Goal: Entertainment & Leisure: Consume media (video, audio)

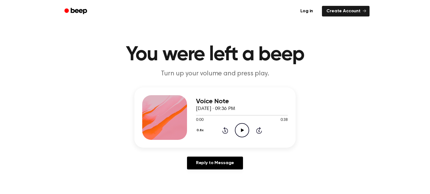
click at [239, 133] on icon "Play Audio" at bounding box center [242, 130] width 14 height 14
click at [199, 131] on button "0.8x" at bounding box center [201, 131] width 10 height 10
click at [209, 166] on div "1.0x" at bounding box center [207, 164] width 22 height 10
click at [225, 130] on icon at bounding box center [224, 131] width 1 height 2
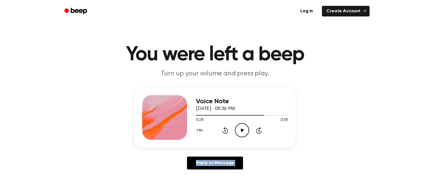
click at [225, 130] on icon at bounding box center [224, 131] width 1 height 2
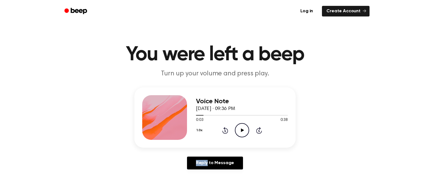
click at [225, 130] on icon at bounding box center [224, 131] width 1 height 2
click at [241, 129] on icon "Play Audio" at bounding box center [242, 130] width 14 height 14
click at [199, 132] on button "1.0x" at bounding box center [200, 131] width 8 height 10
click at [204, 152] on span "0.8x" at bounding box center [204, 154] width 7 height 6
click at [243, 127] on icon "Play Audio" at bounding box center [242, 130] width 14 height 14
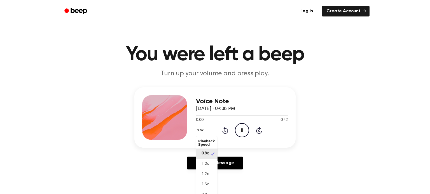
click at [204, 131] on button "0.8x" at bounding box center [201, 131] width 10 height 10
click at [205, 166] on span "1.0x" at bounding box center [204, 164] width 7 height 6
click at [237, 129] on icon "Play Audio" at bounding box center [242, 130] width 14 height 14
